Goal: Entertainment & Leisure: Consume media (video, audio)

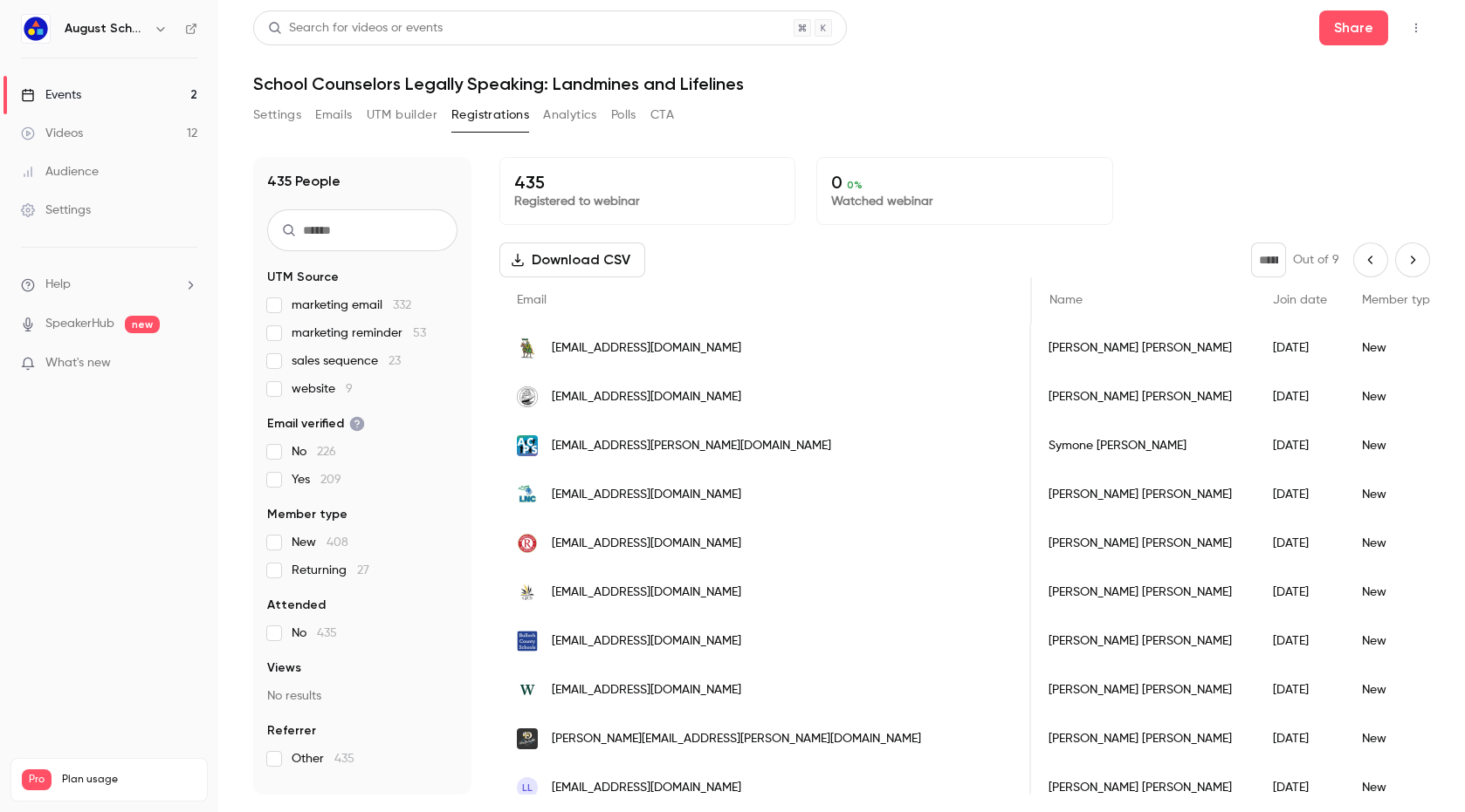
scroll to position [0, 676]
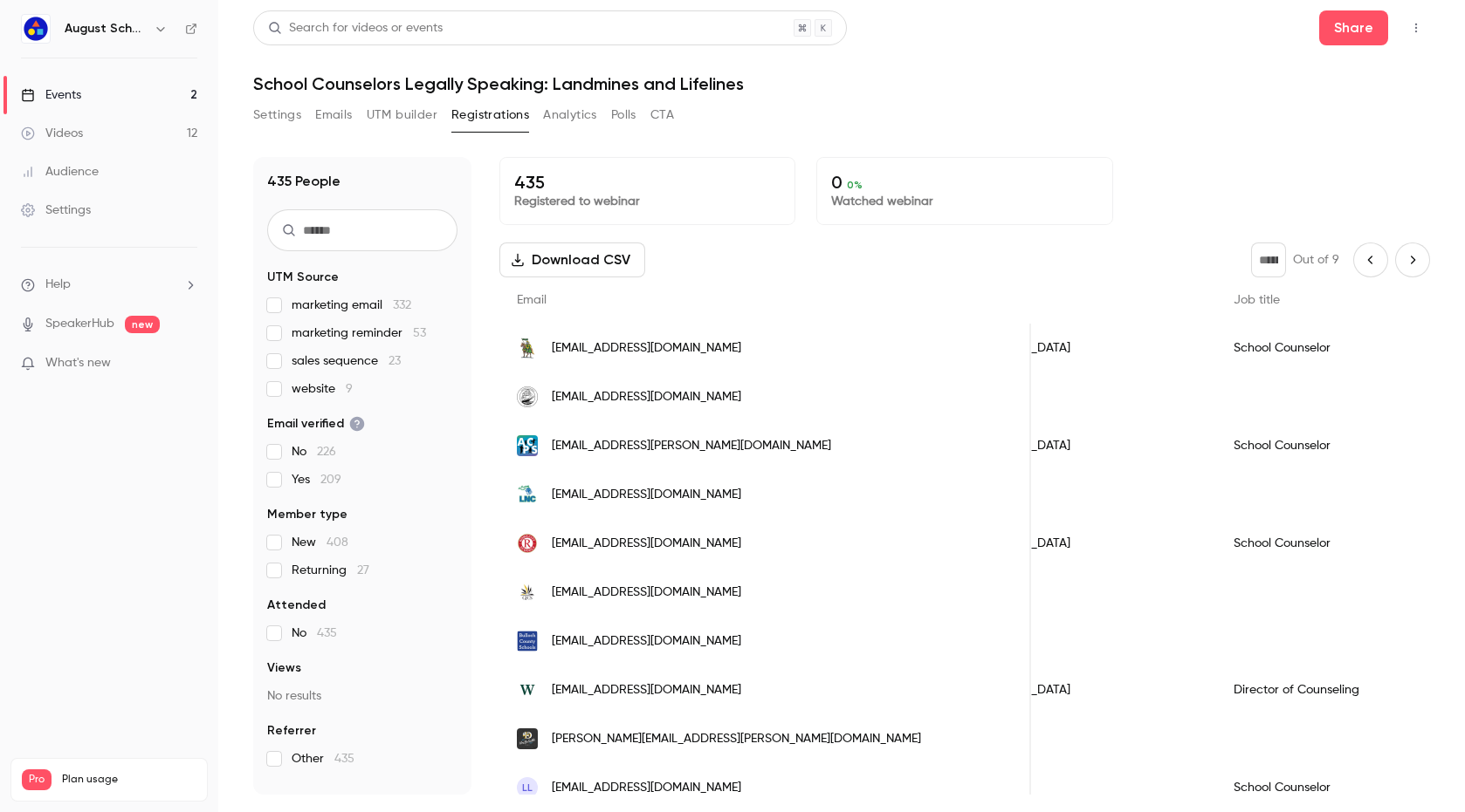
click at [281, 115] on button "Settings" at bounding box center [276, 115] width 48 height 28
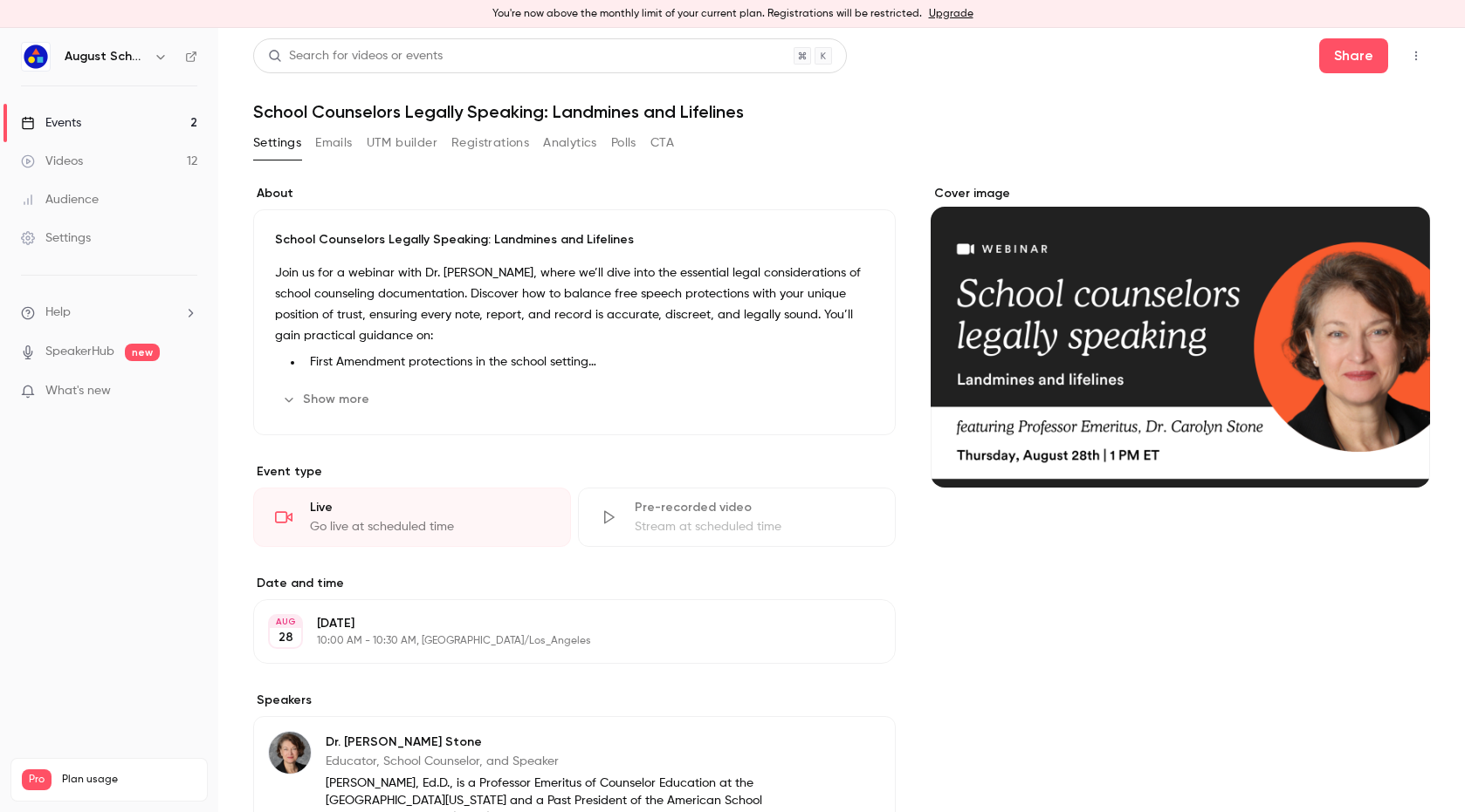
click at [114, 388] on p "What's new" at bounding box center [95, 392] width 148 height 18
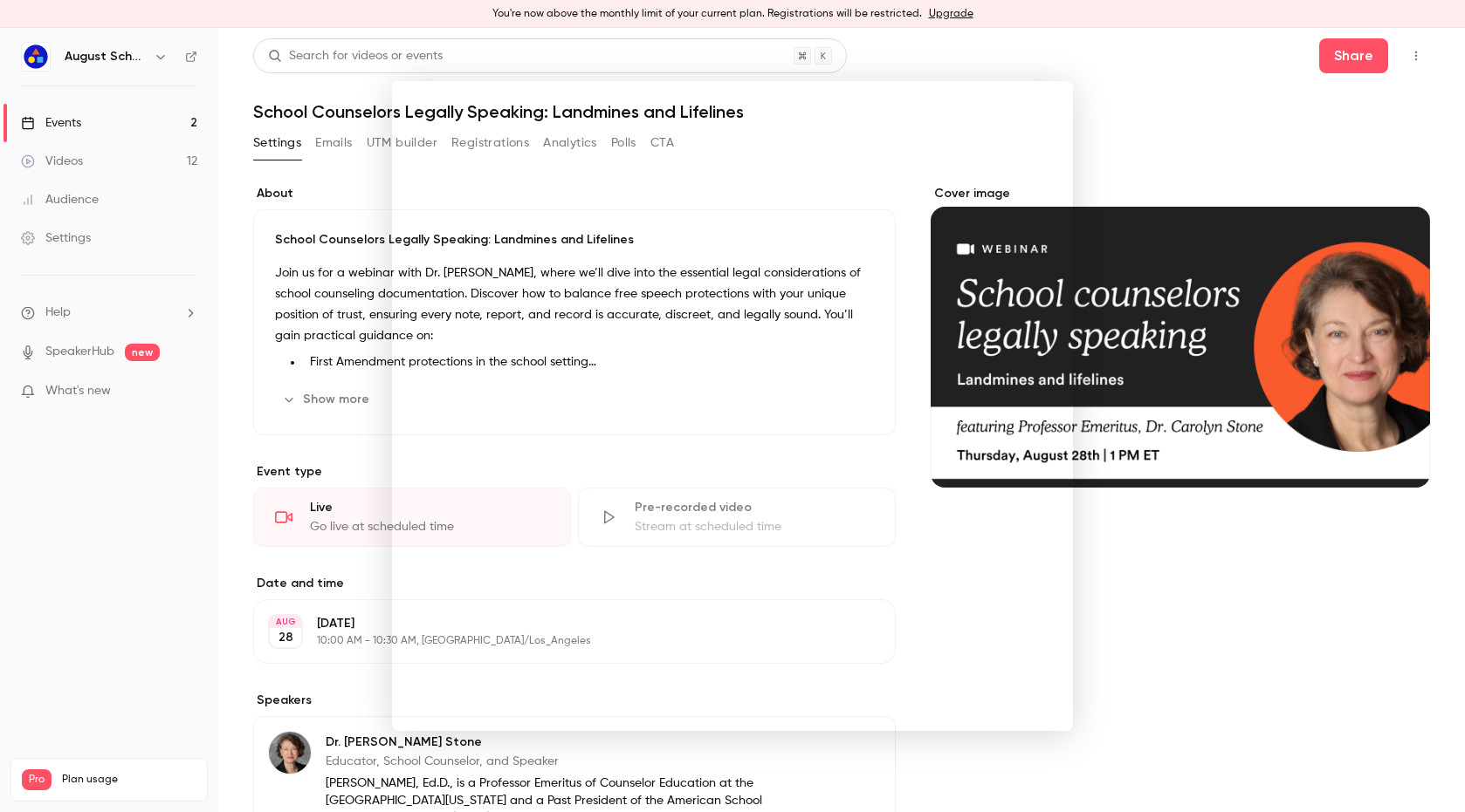
click at [1164, 98] on div at bounding box center [732, 406] width 1465 height 812
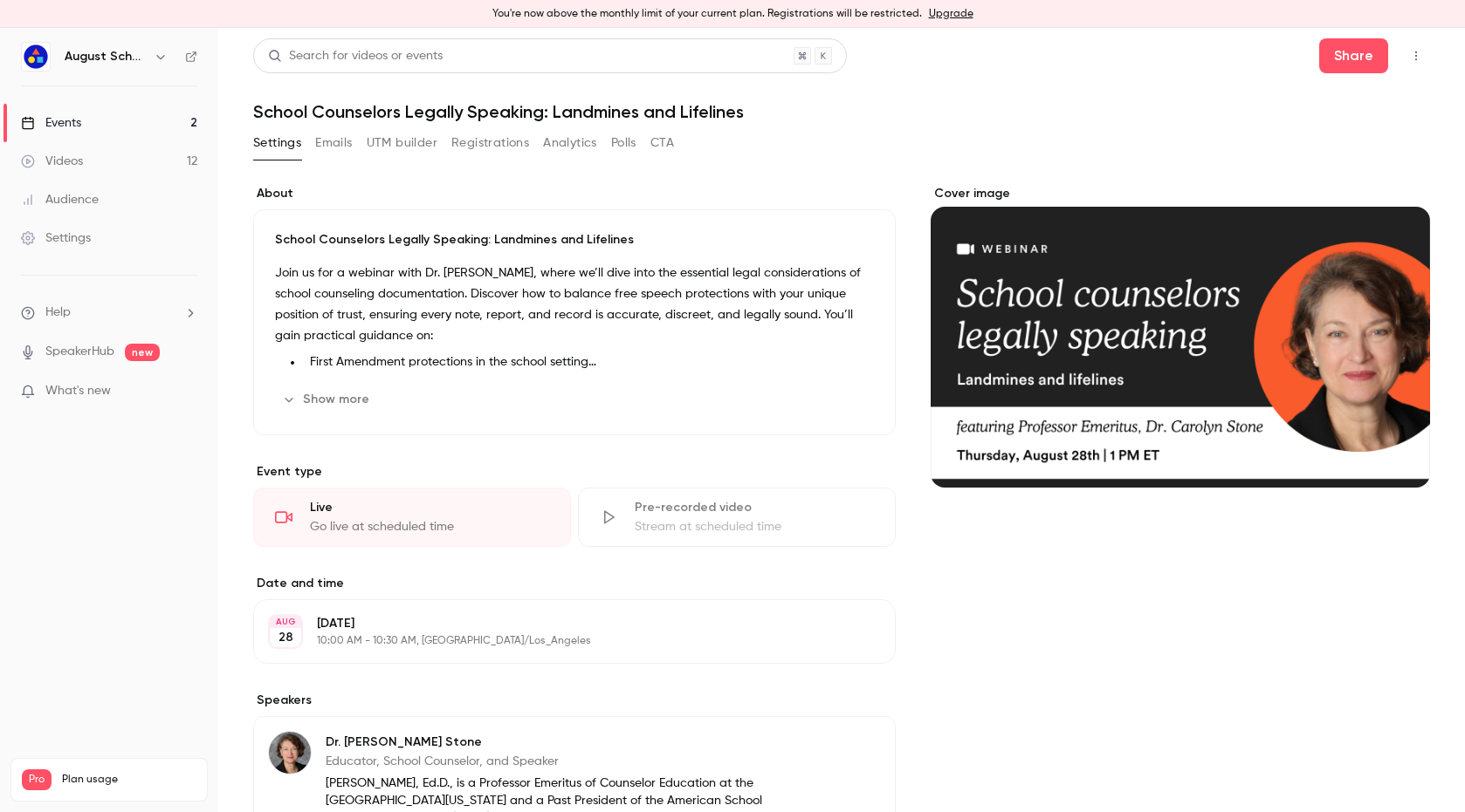
click at [51, 155] on div "Videos" at bounding box center [51, 161] width 62 height 17
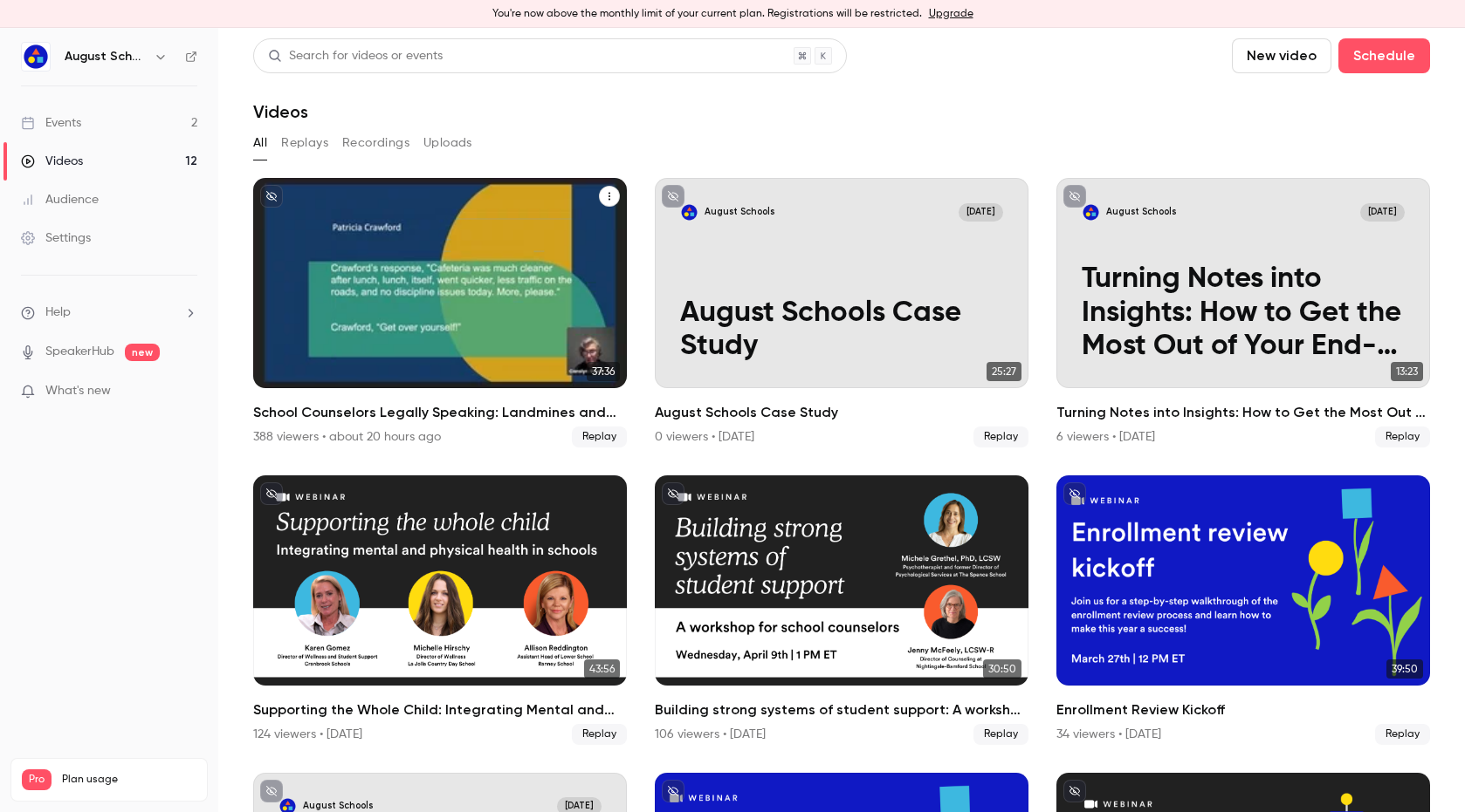
click at [429, 267] on div "School Counselors Legally Speaking: Landmines and Lifelines" at bounding box center [440, 282] width 374 height 210
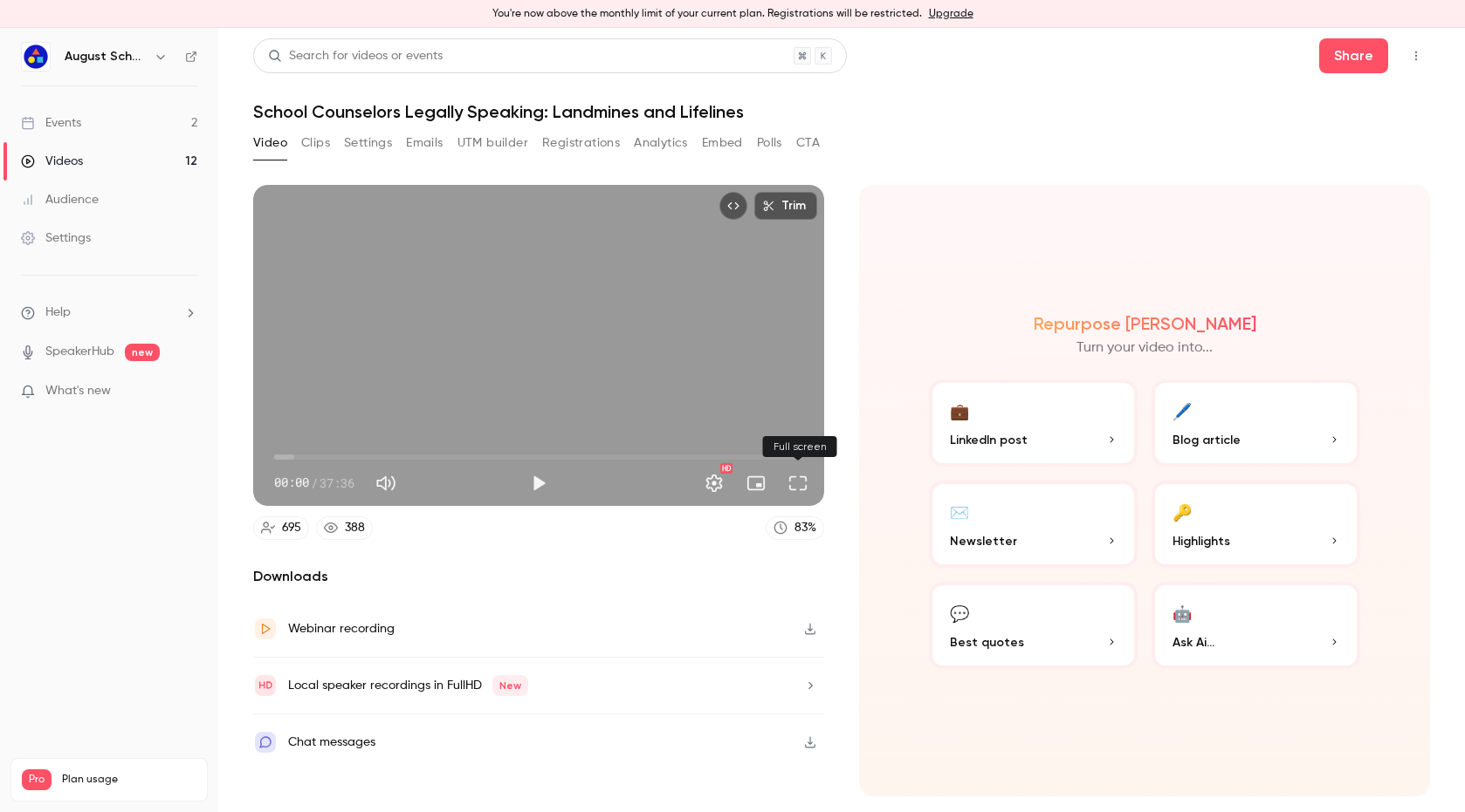
click at [806, 481] on button "Full screen" at bounding box center [798, 483] width 35 height 35
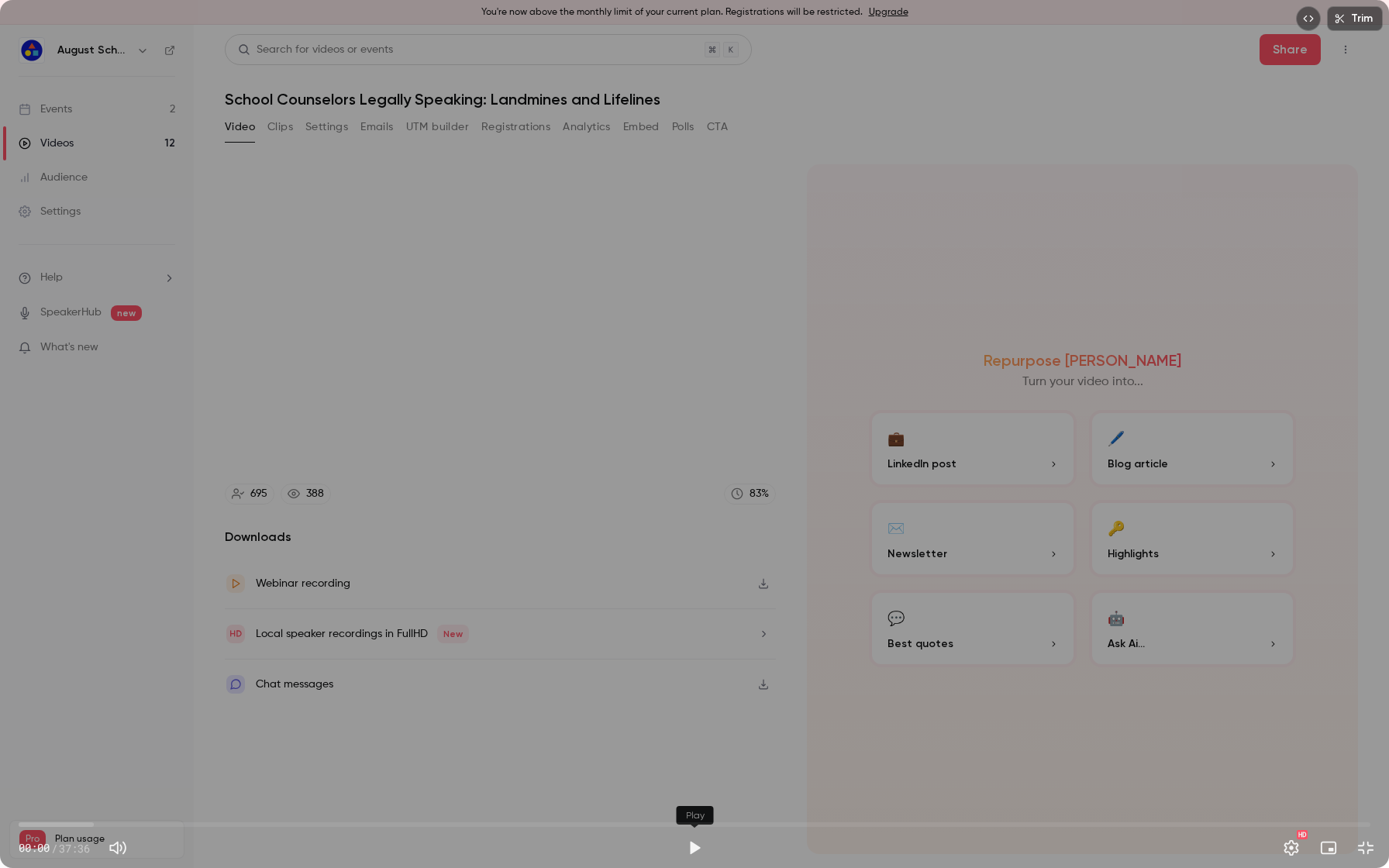
click at [695, 721] on button "Play" at bounding box center [694, 848] width 31 height 31
click at [59, 721] on span "00:44" at bounding box center [694, 824] width 1351 height 25
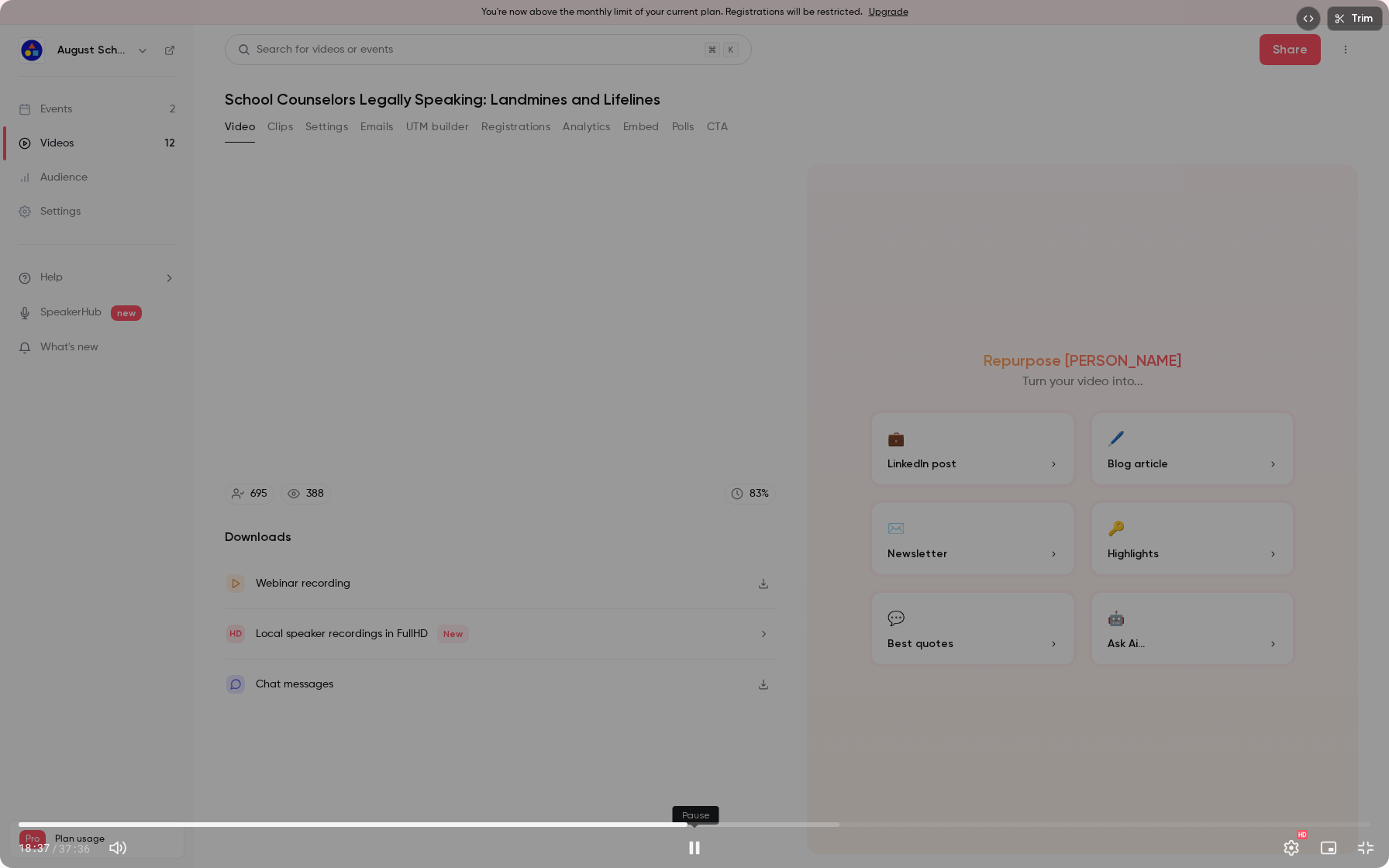
click at [697, 721] on button "Pause" at bounding box center [694, 848] width 31 height 31
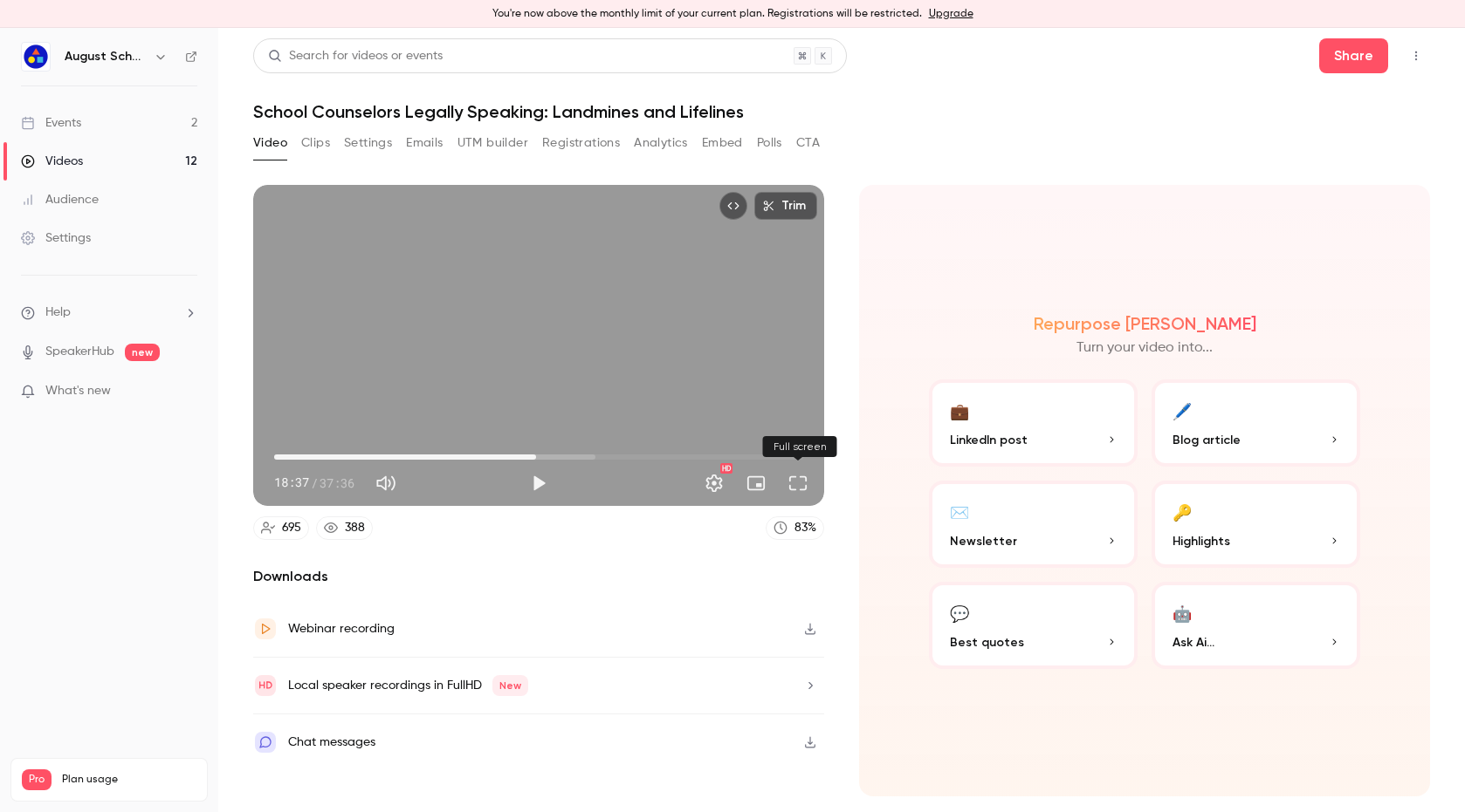
click at [797, 484] on button "Full screen" at bounding box center [798, 483] width 35 height 35
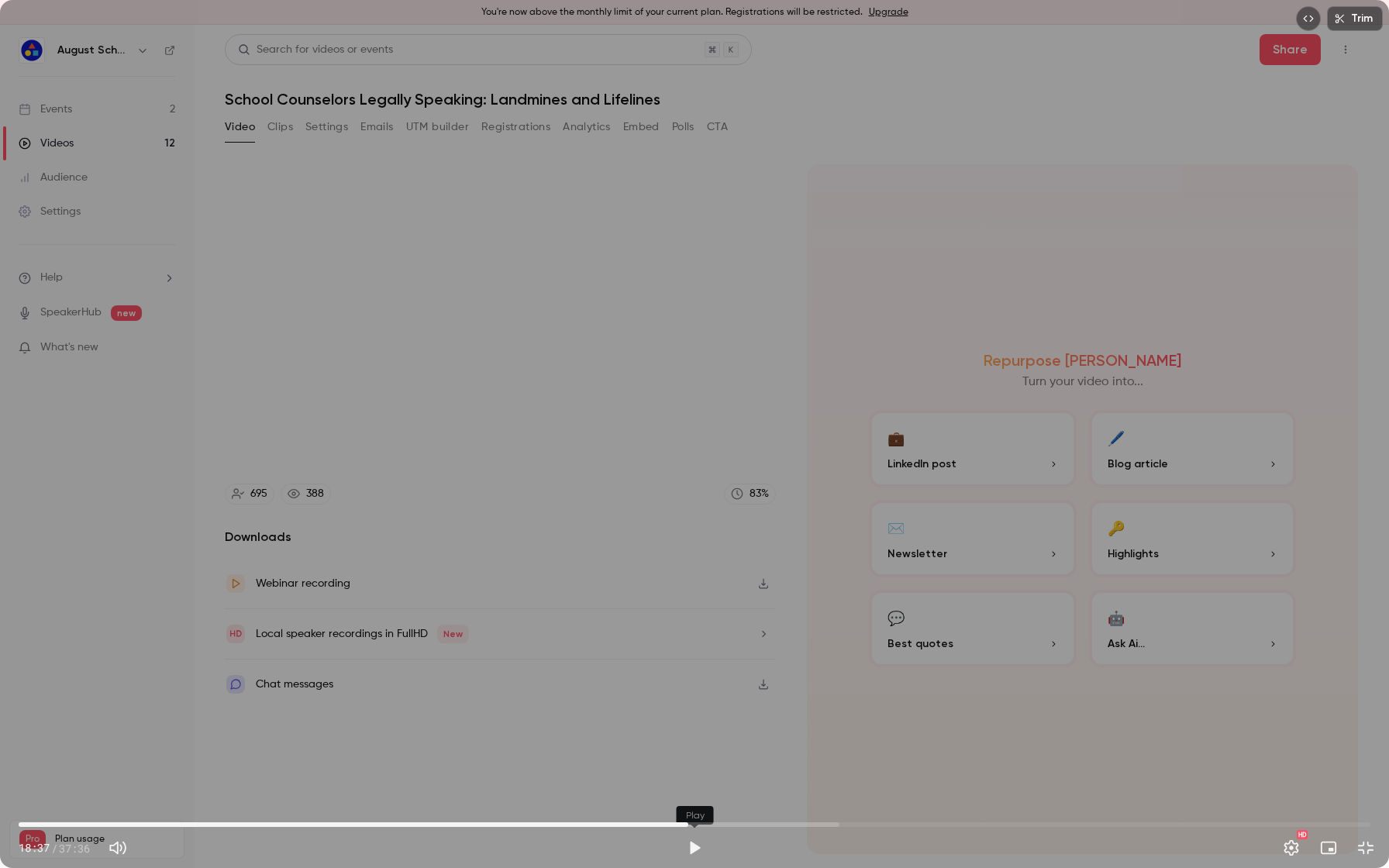
click at [693, 721] on button "Play" at bounding box center [694, 848] width 31 height 31
click at [695, 721] on button "Pause" at bounding box center [694, 848] width 31 height 31
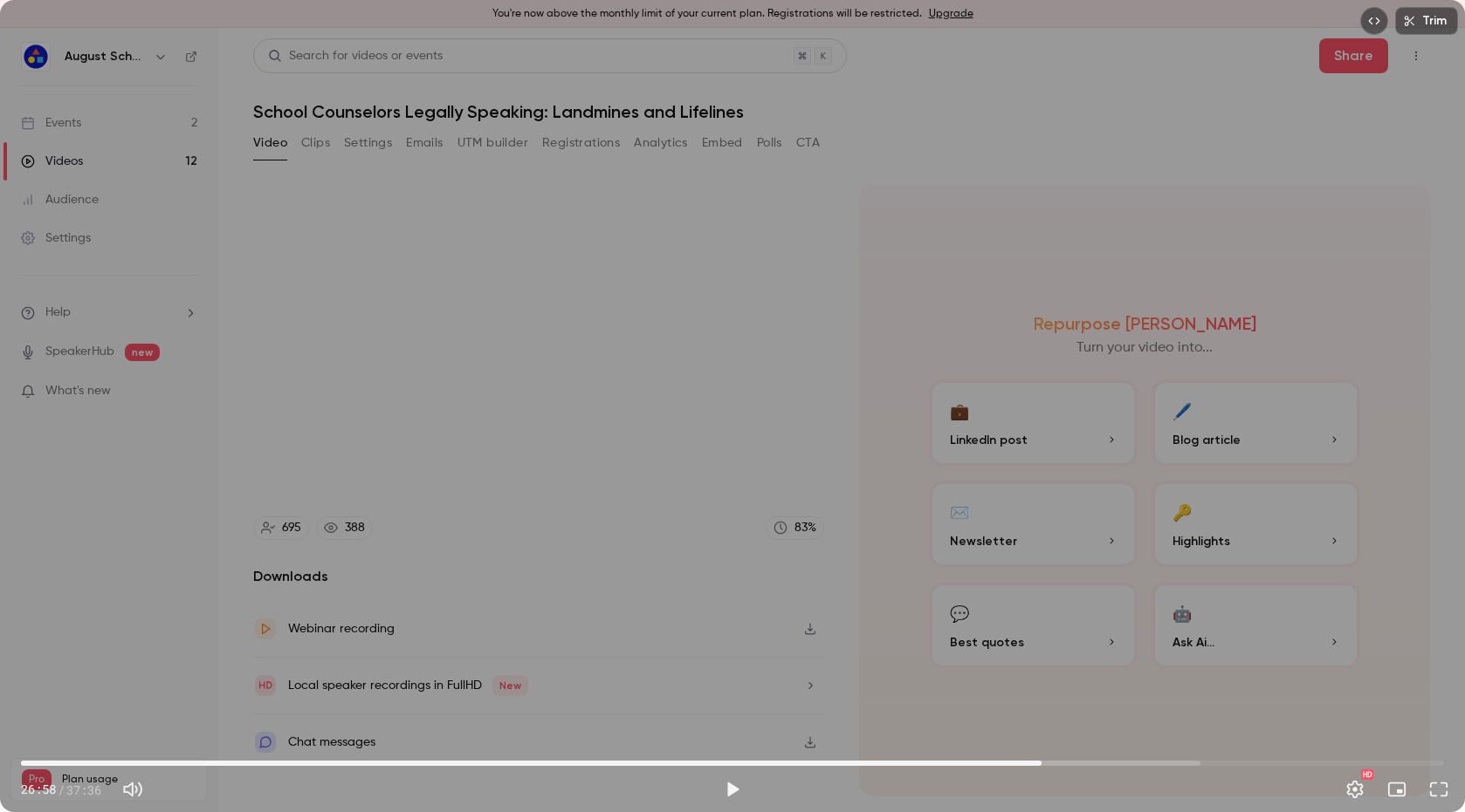
type input "******"
